Goal: Task Accomplishment & Management: Manage account settings

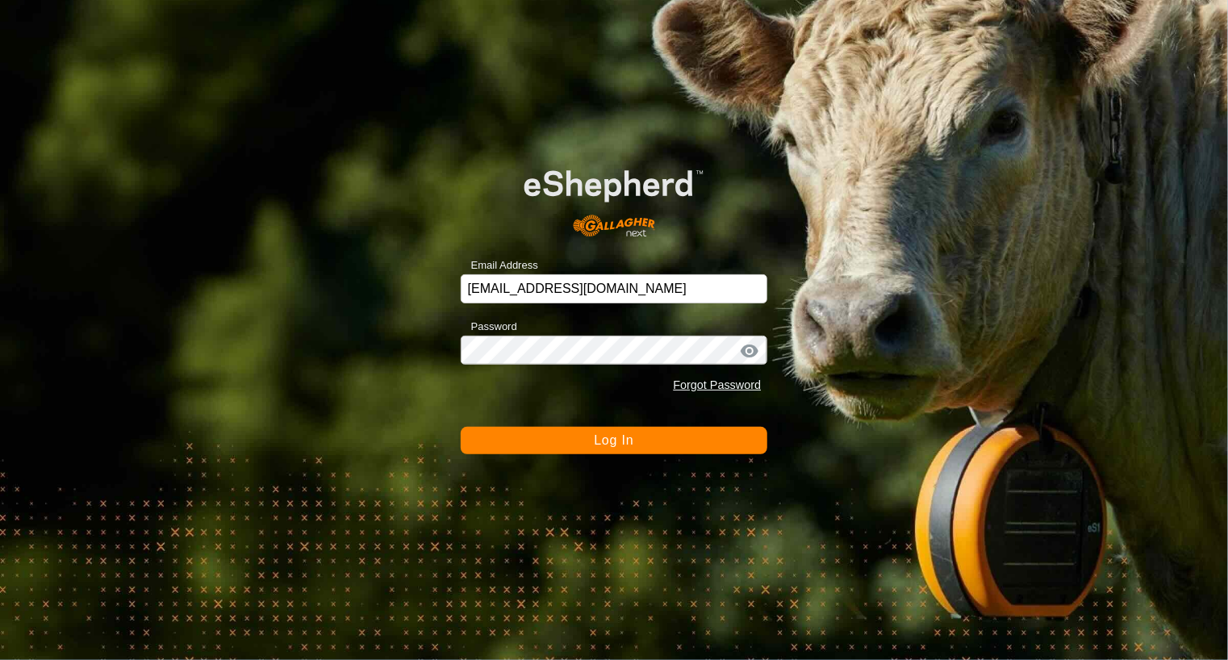
click at [646, 439] on button "Log In" at bounding box center [614, 440] width 307 height 27
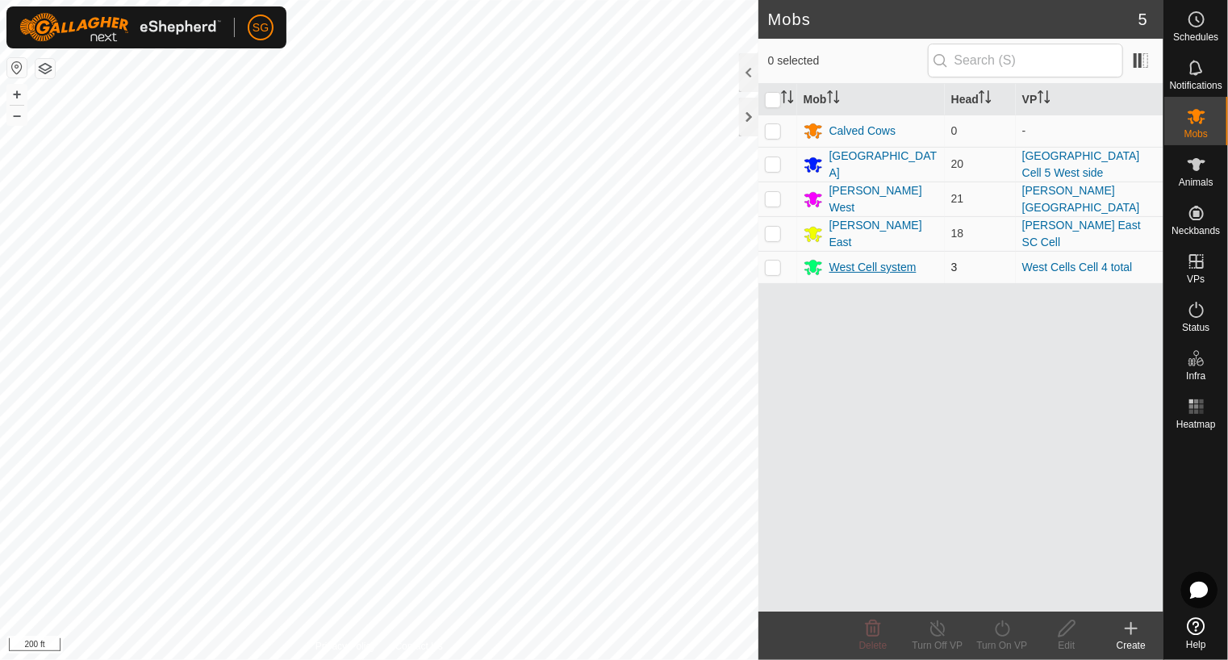
click at [844, 266] on div "Mobs 5 0 selected Mob Head VP Calved Cows 0 - Twin Lakes 20 Twin Lakes Cell 5 W…" at bounding box center [582, 330] width 1164 height 660
click at [1198, 417] on es-heatmap-svg-icon at bounding box center [1196, 407] width 29 height 26
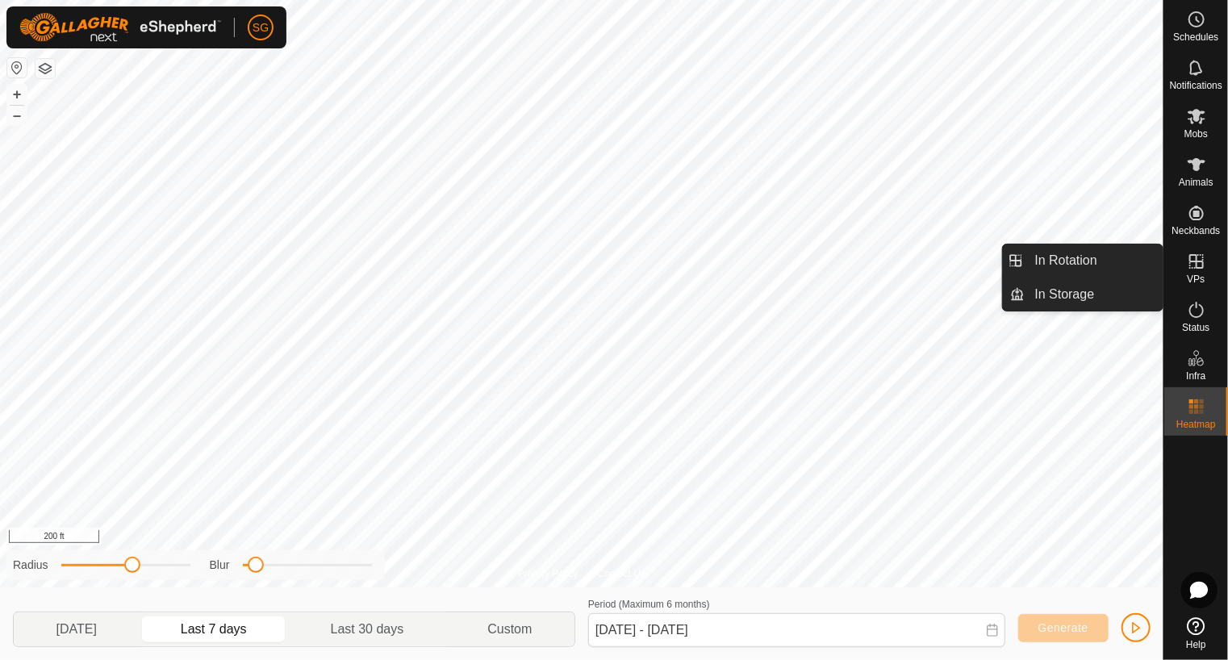
click at [1196, 261] on icon at bounding box center [1197, 261] width 15 height 15
click at [1198, 259] on icon at bounding box center [1196, 261] width 19 height 19
click at [1052, 262] on link "In Rotation" at bounding box center [1095, 261] width 138 height 32
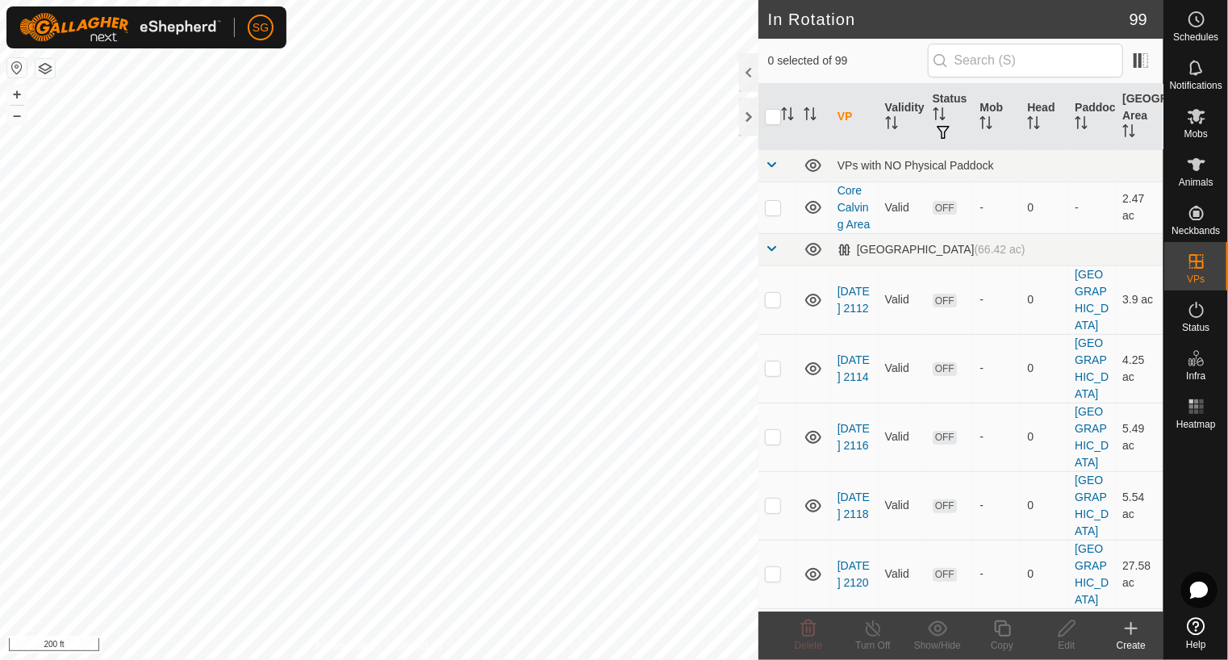
click at [1130, 632] on icon at bounding box center [1131, 628] width 19 height 19
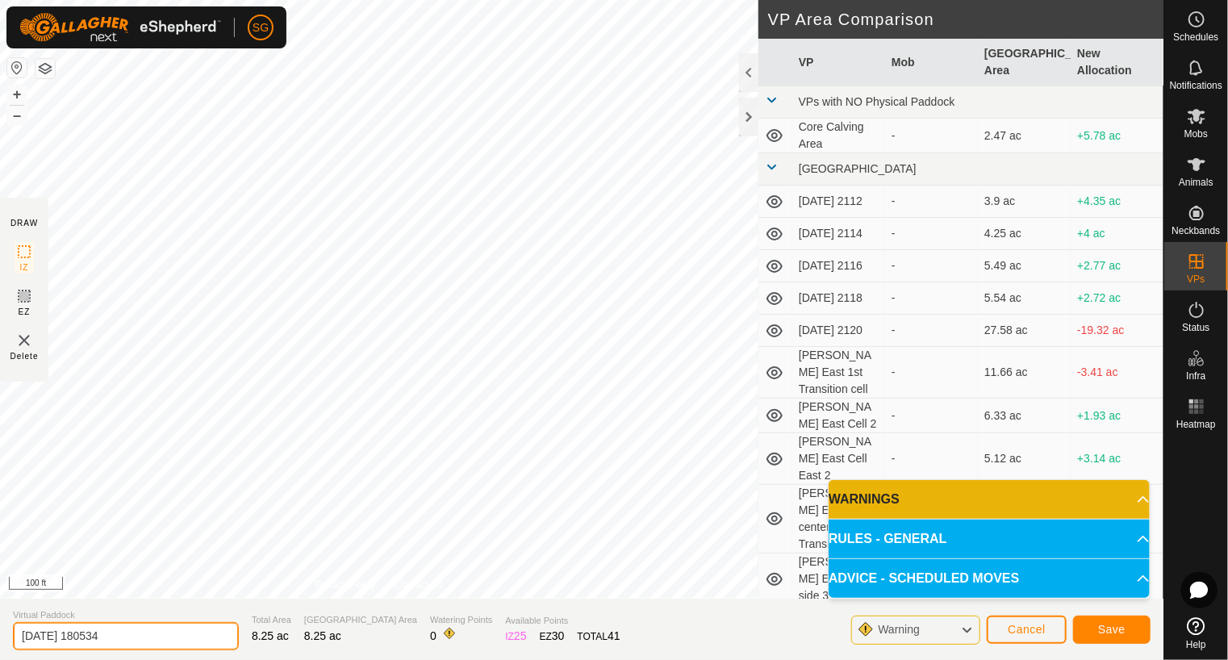
click at [178, 633] on input "2025-08-17 180534" at bounding box center [126, 636] width 226 height 28
type input "2"
type input "[PERSON_NAME] East SW Transition"
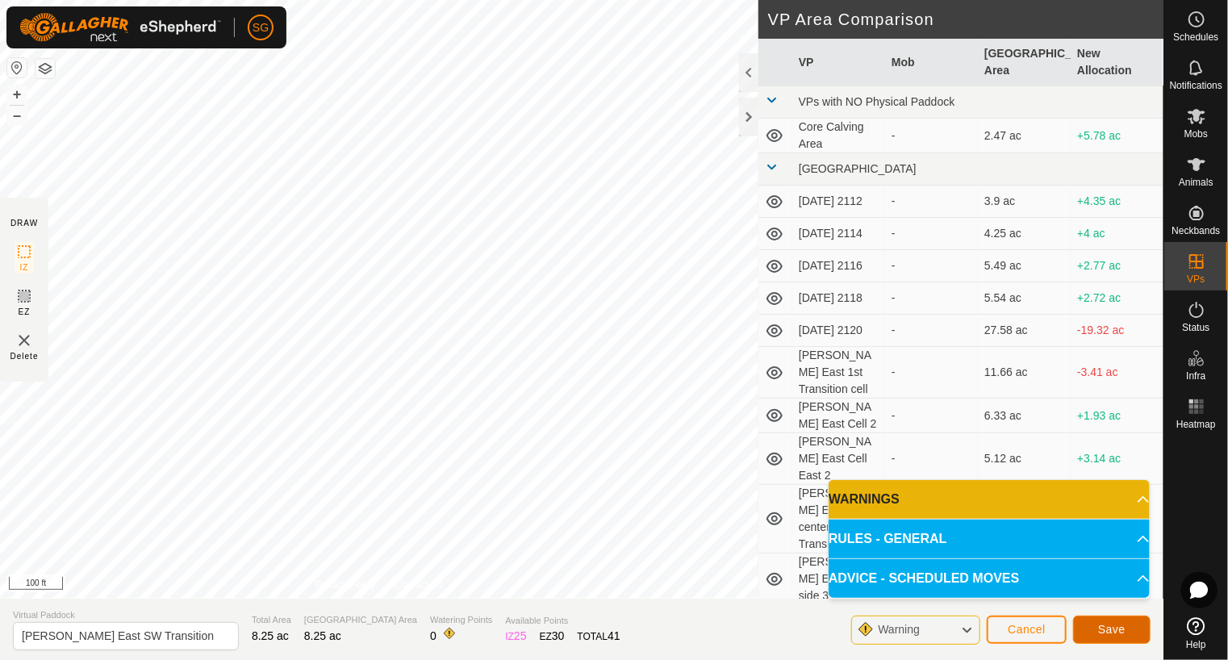
click at [1125, 628] on span "Save" at bounding box center [1111, 629] width 27 height 13
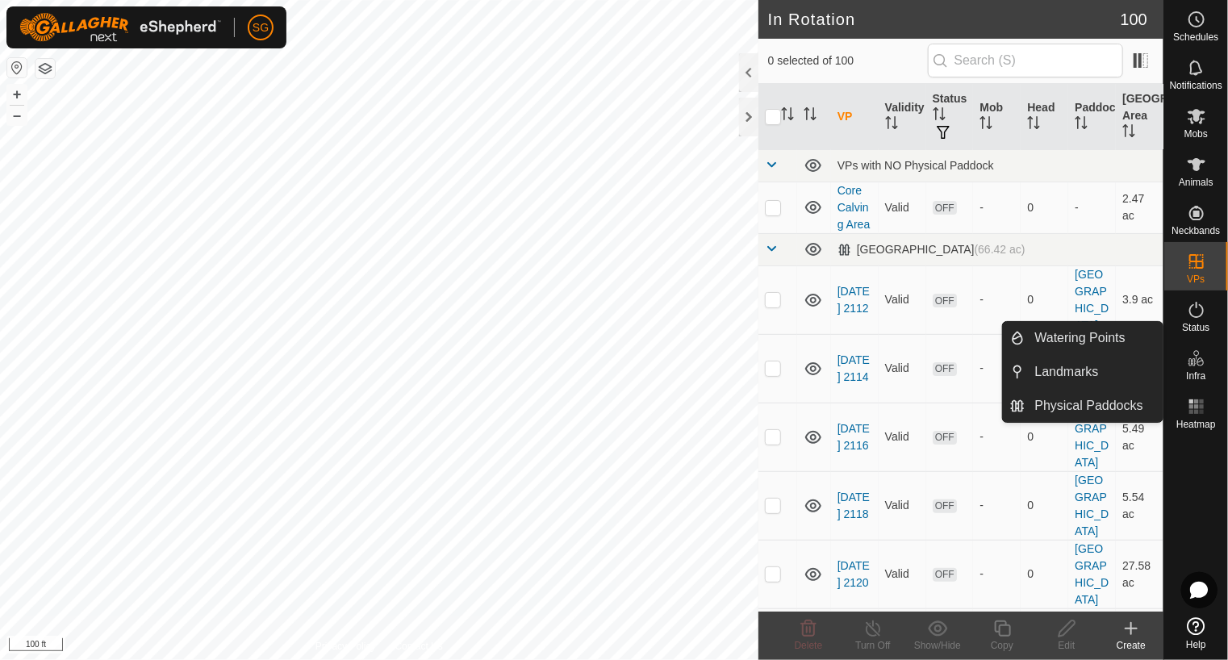
click at [1191, 362] on icon at bounding box center [1192, 362] width 8 height 8
click at [1124, 348] on span "Watering Points" at bounding box center [1080, 337] width 90 height 19
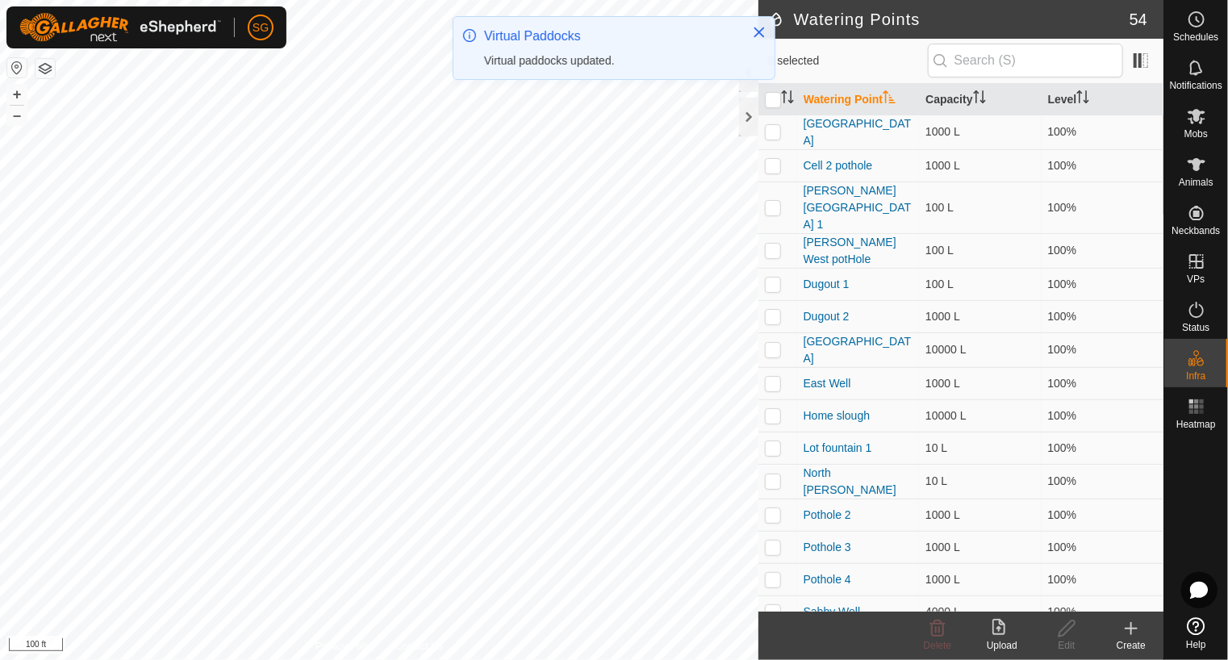
click at [1123, 639] on div "Create" at bounding box center [1131, 645] width 65 height 15
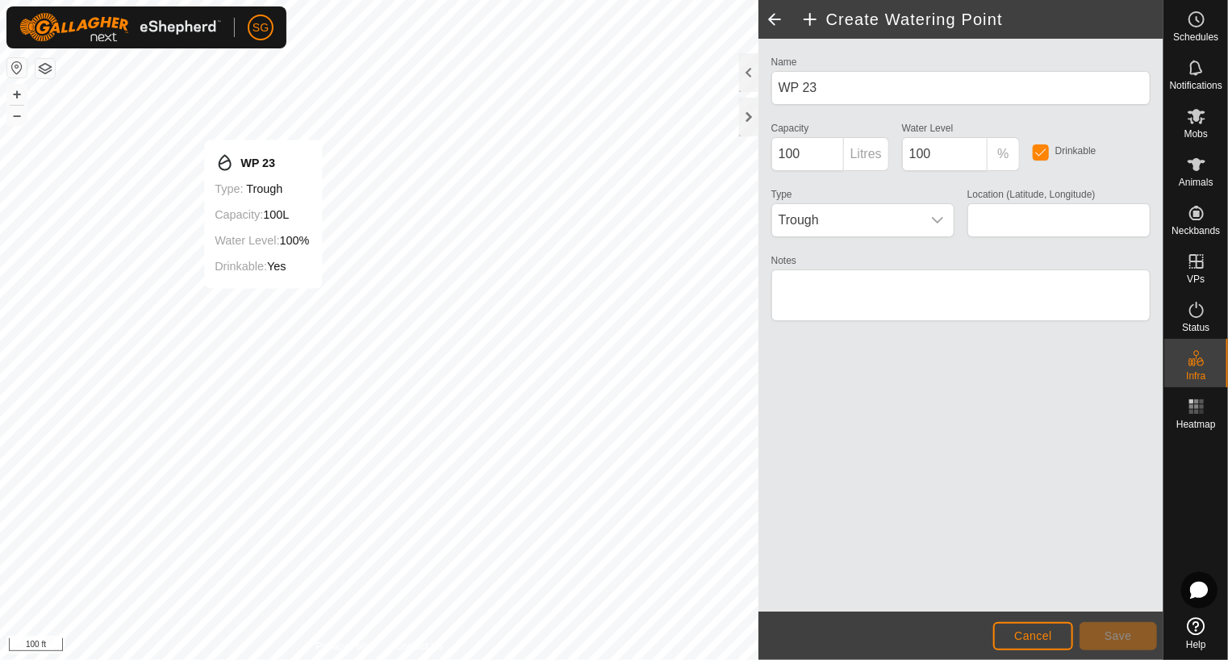
type input "48.629616, -100.207870"
click at [1127, 639] on span "Save" at bounding box center [1118, 635] width 27 height 13
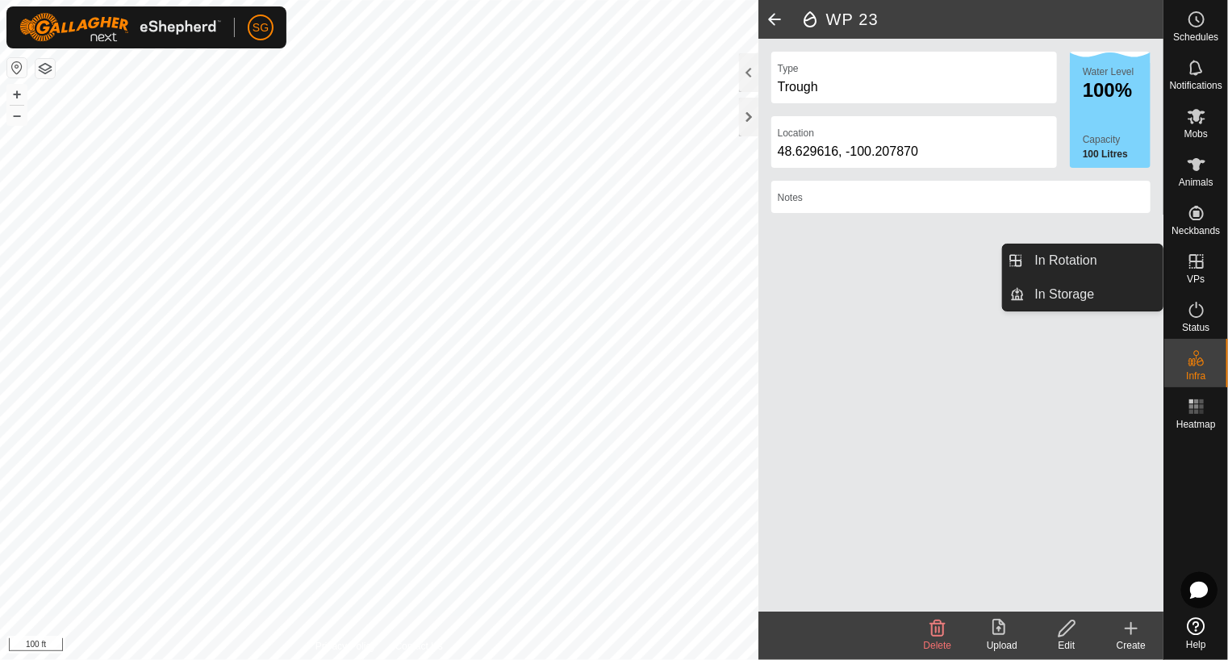
click at [1196, 258] on icon at bounding box center [1197, 261] width 15 height 15
click at [1197, 270] on icon at bounding box center [1196, 261] width 19 height 19
click at [1102, 259] on link "In Rotation" at bounding box center [1095, 261] width 138 height 32
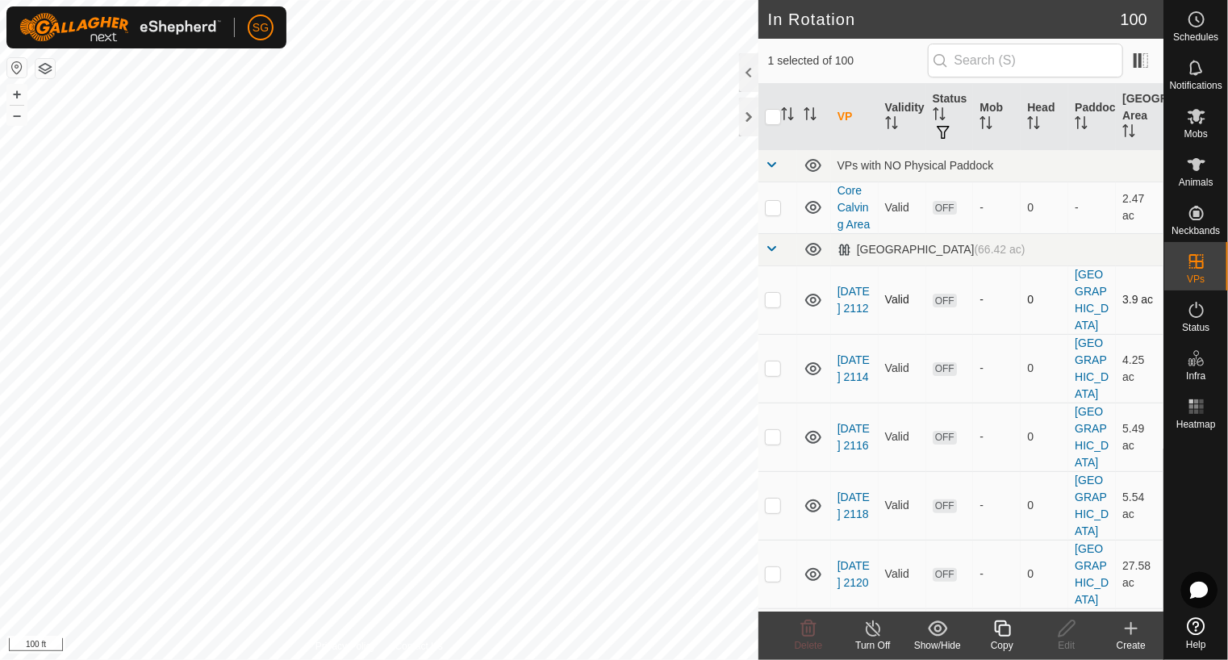
checkbox input "false"
checkbox input "true"
checkbox input "false"
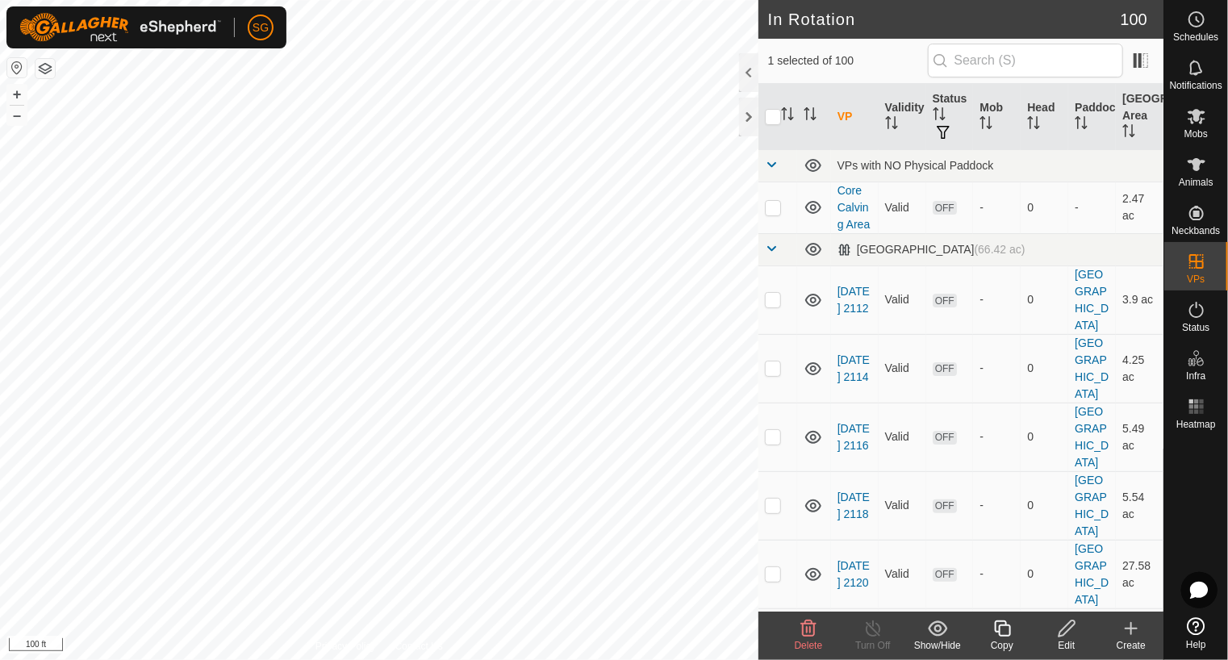
click at [1070, 629] on icon at bounding box center [1067, 629] width 16 height 16
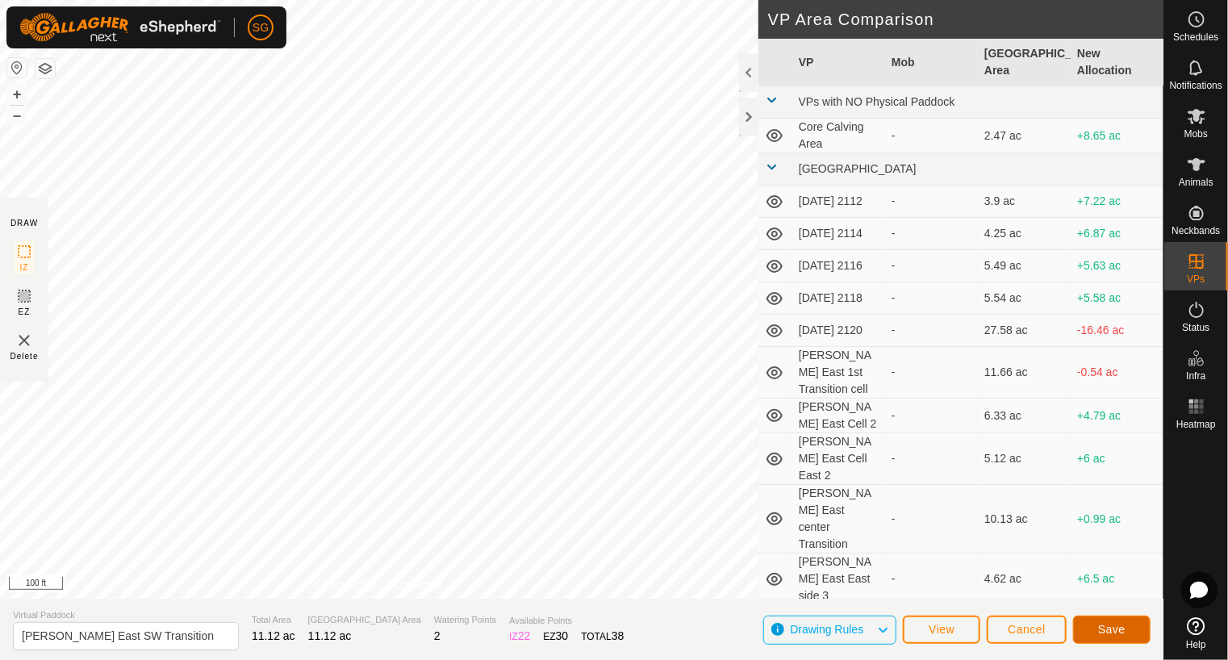
click at [1108, 632] on span "Save" at bounding box center [1111, 629] width 27 height 13
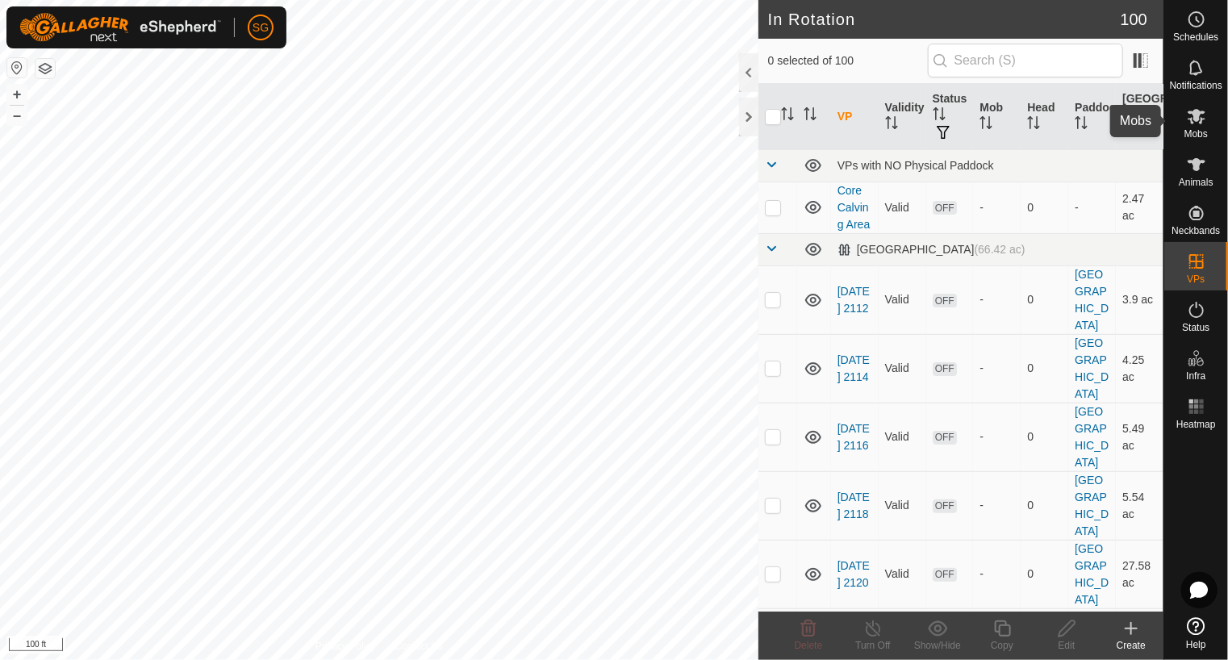
click at [1194, 123] on icon at bounding box center [1196, 116] width 19 height 19
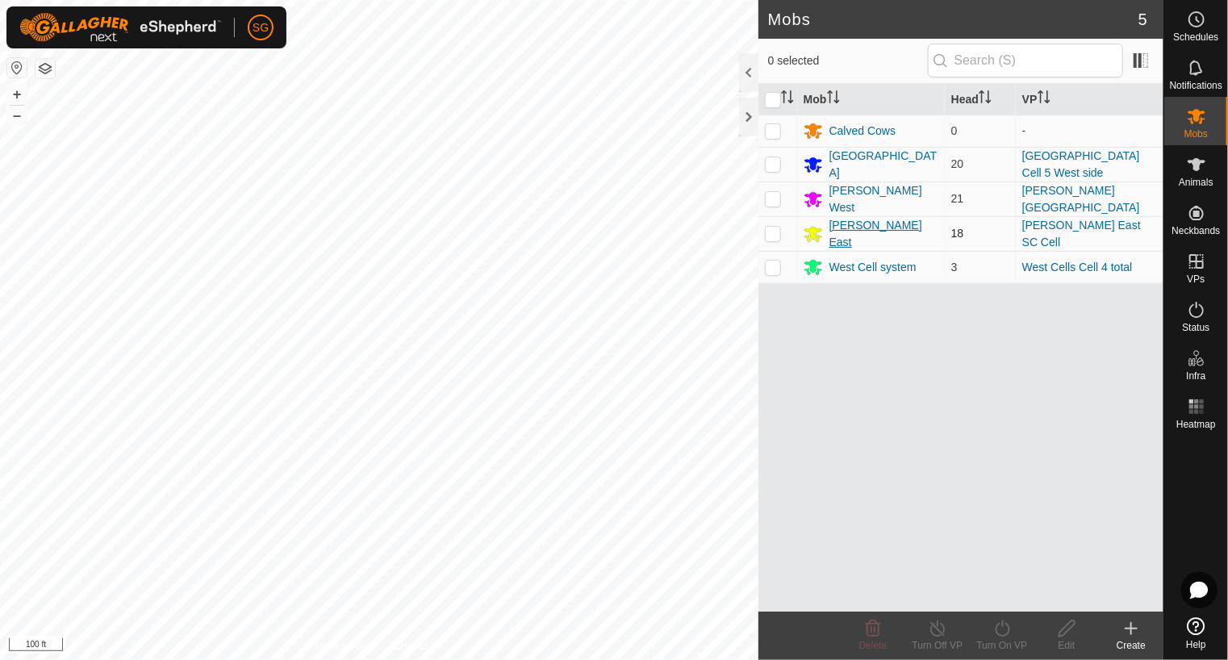
click at [849, 233] on div "[PERSON_NAME] East" at bounding box center [884, 234] width 109 height 34
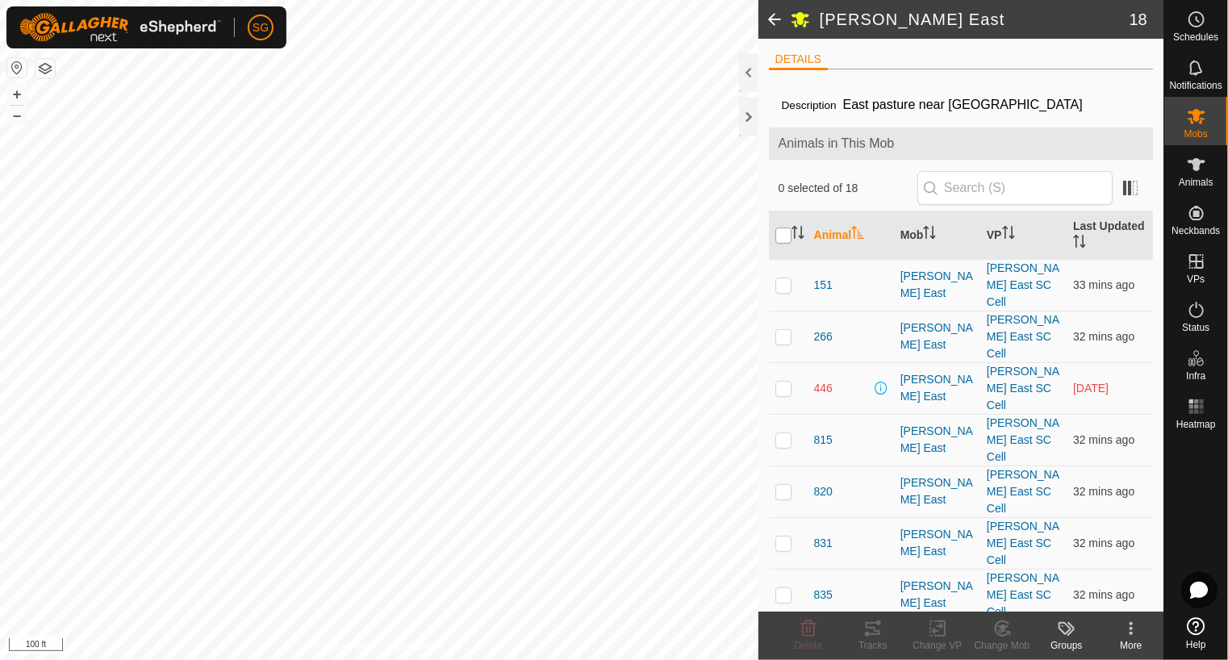
click at [784, 232] on input "checkbox" at bounding box center [784, 236] width 16 height 16
checkbox input "true"
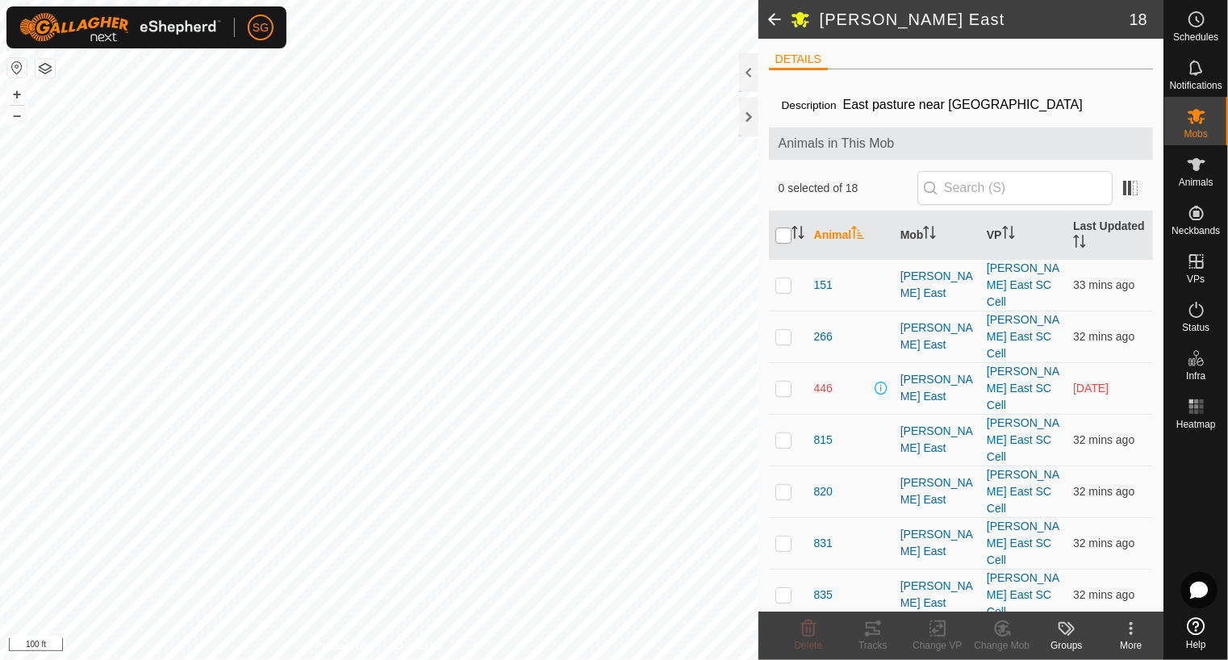
checkbox input "true"
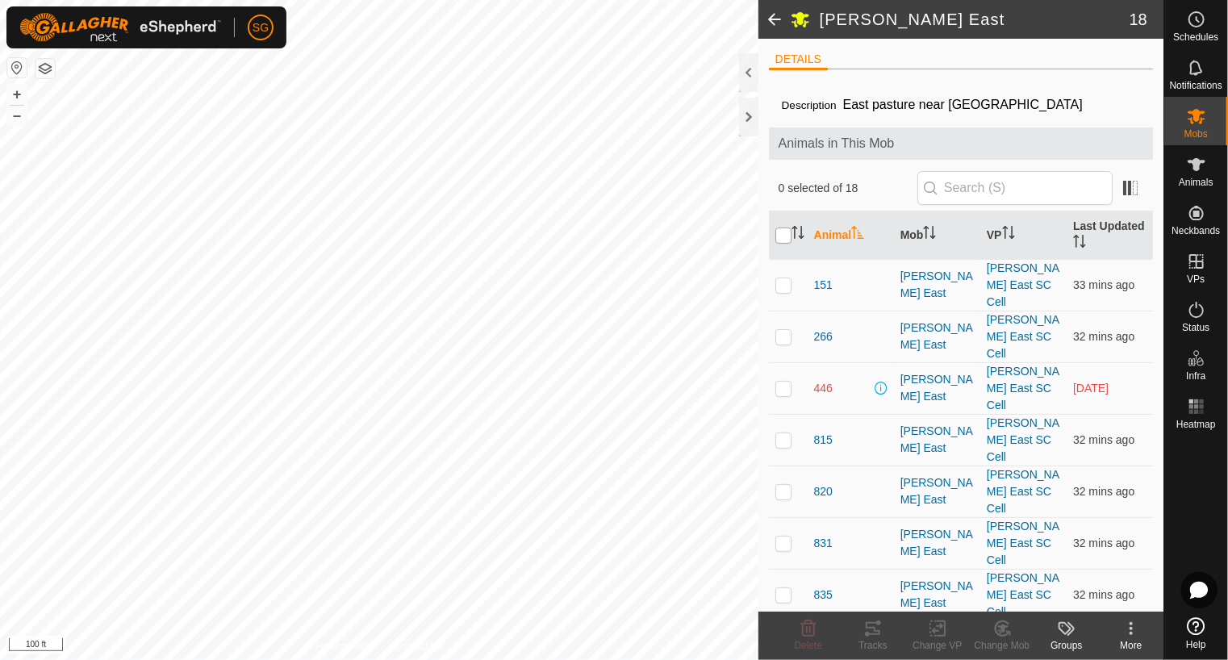
checkbox input "true"
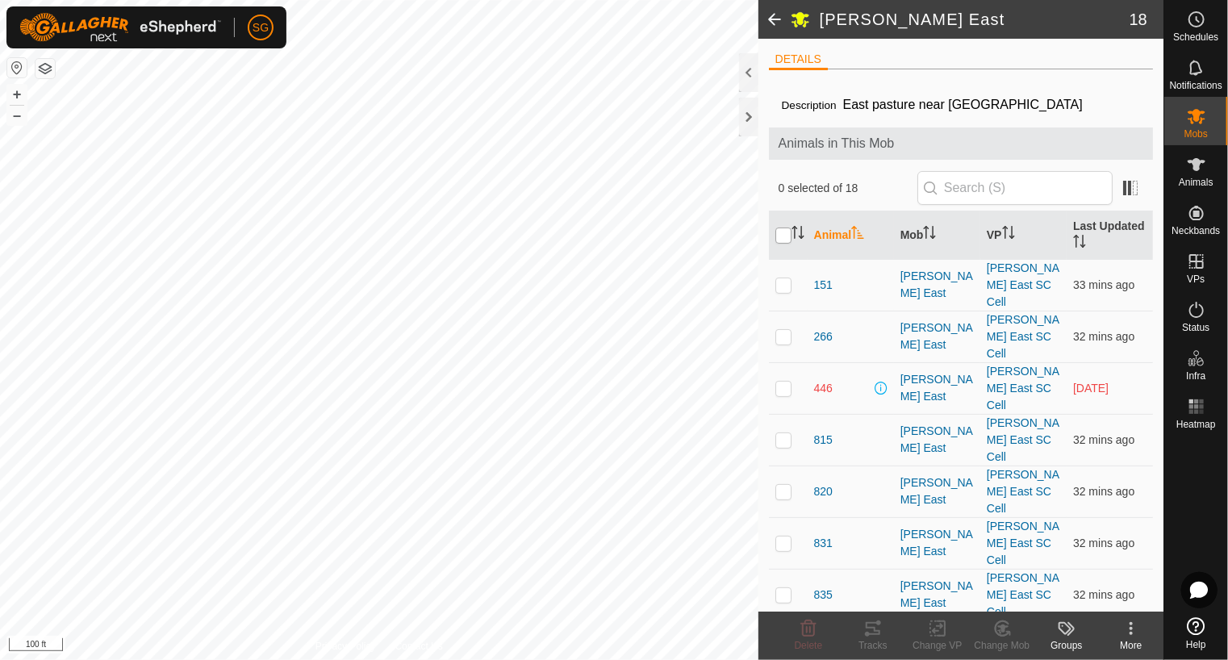
checkbox input "true"
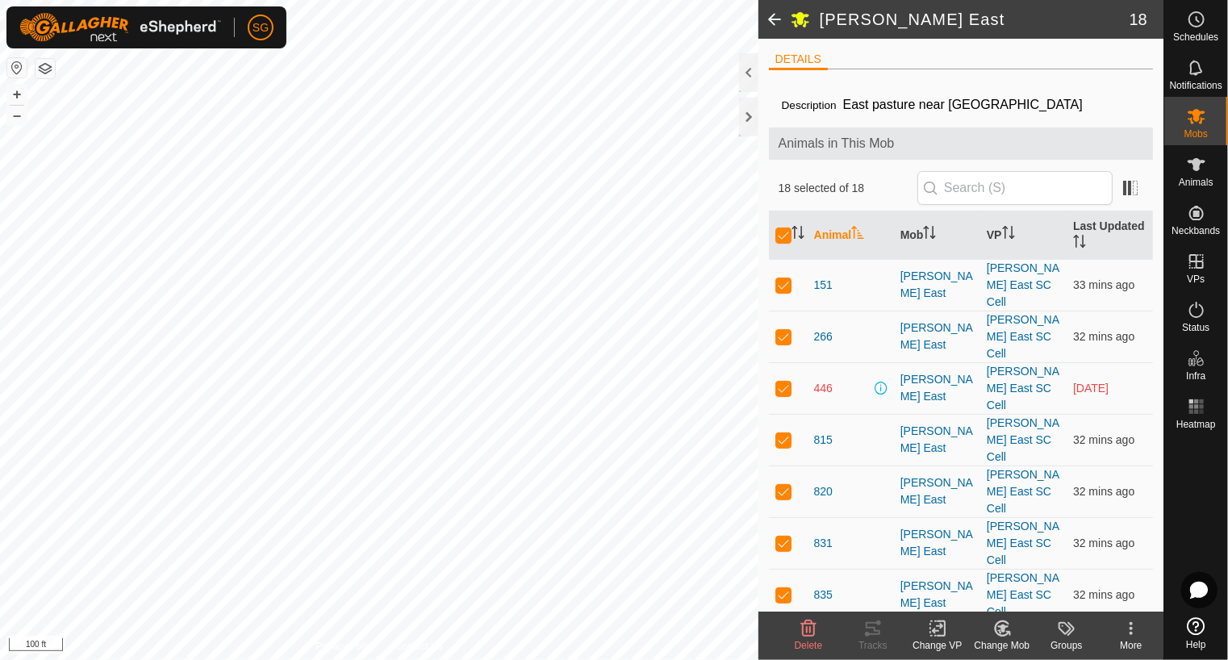
click at [933, 629] on icon at bounding box center [938, 628] width 20 height 19
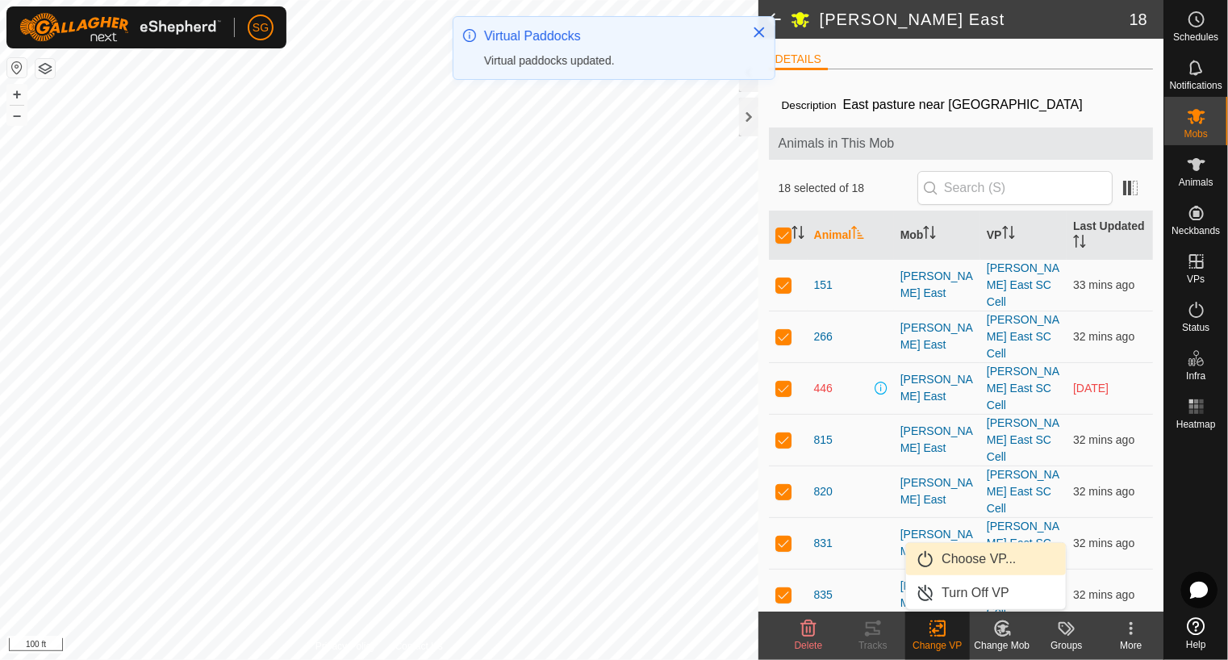
click at [956, 555] on link "Choose VP..." at bounding box center [986, 559] width 160 height 32
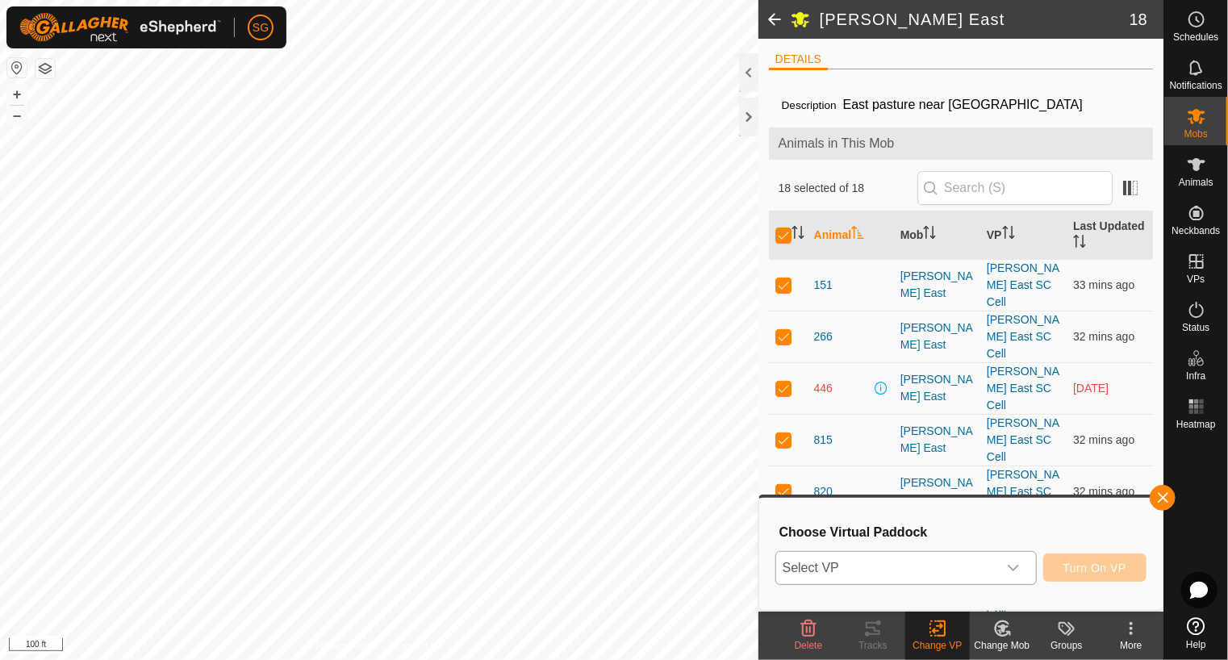
click at [954, 566] on span "Select VP" at bounding box center [886, 568] width 221 height 32
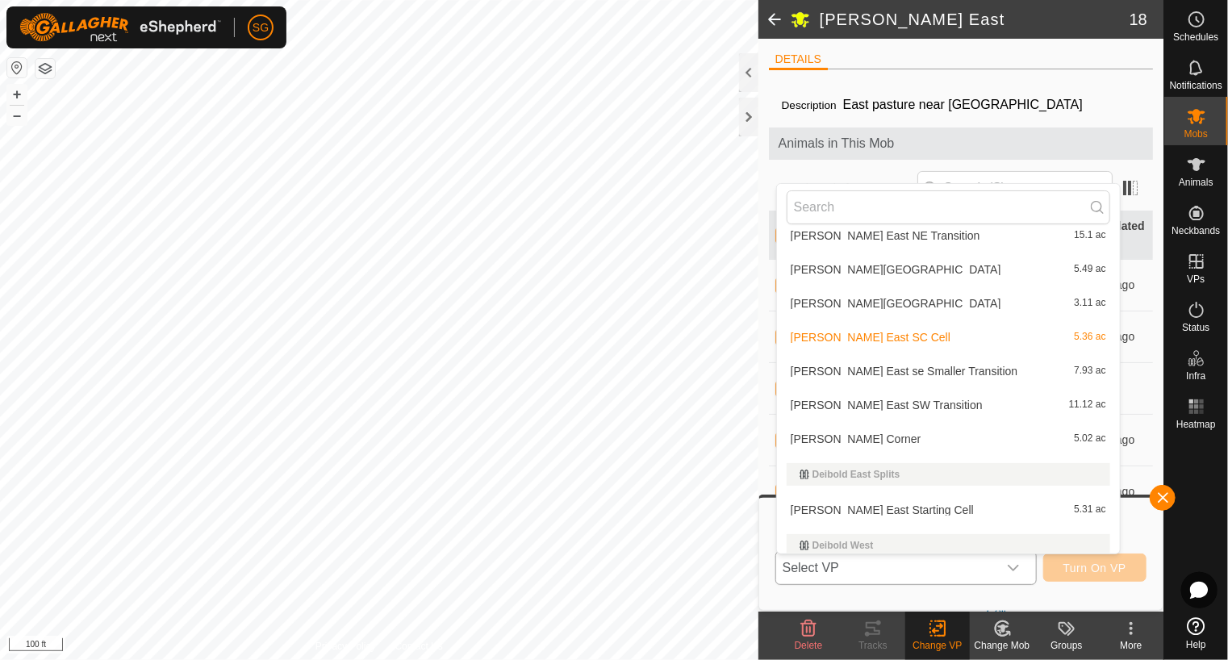
scroll to position [586, 0]
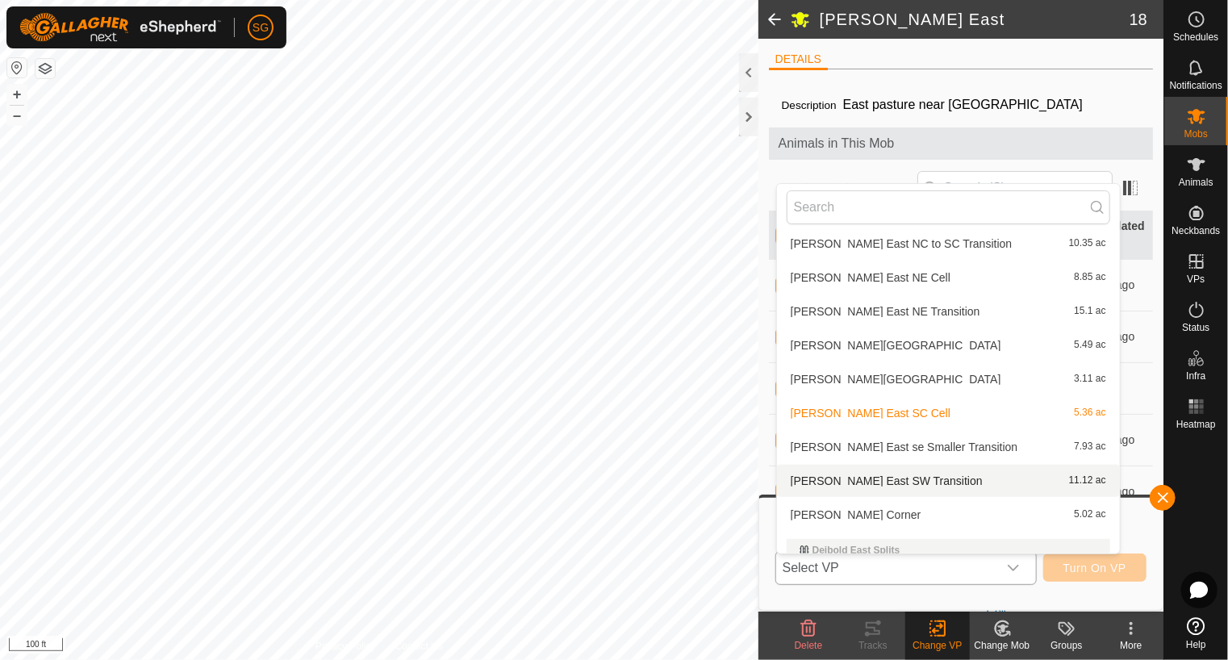
click at [905, 475] on li "Diebold East SW Transition 11.12 ac" at bounding box center [948, 481] width 343 height 32
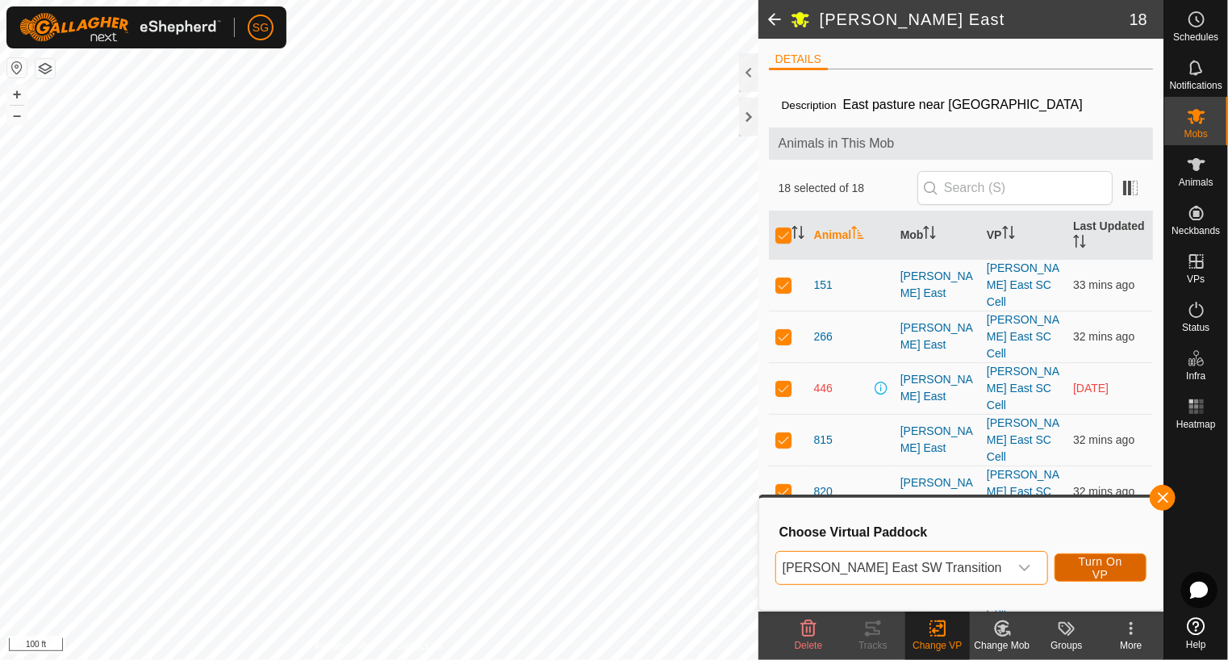
click at [1075, 570] on span "Turn On VP" at bounding box center [1101, 568] width 52 height 26
